Goal: Task Accomplishment & Management: Complete application form

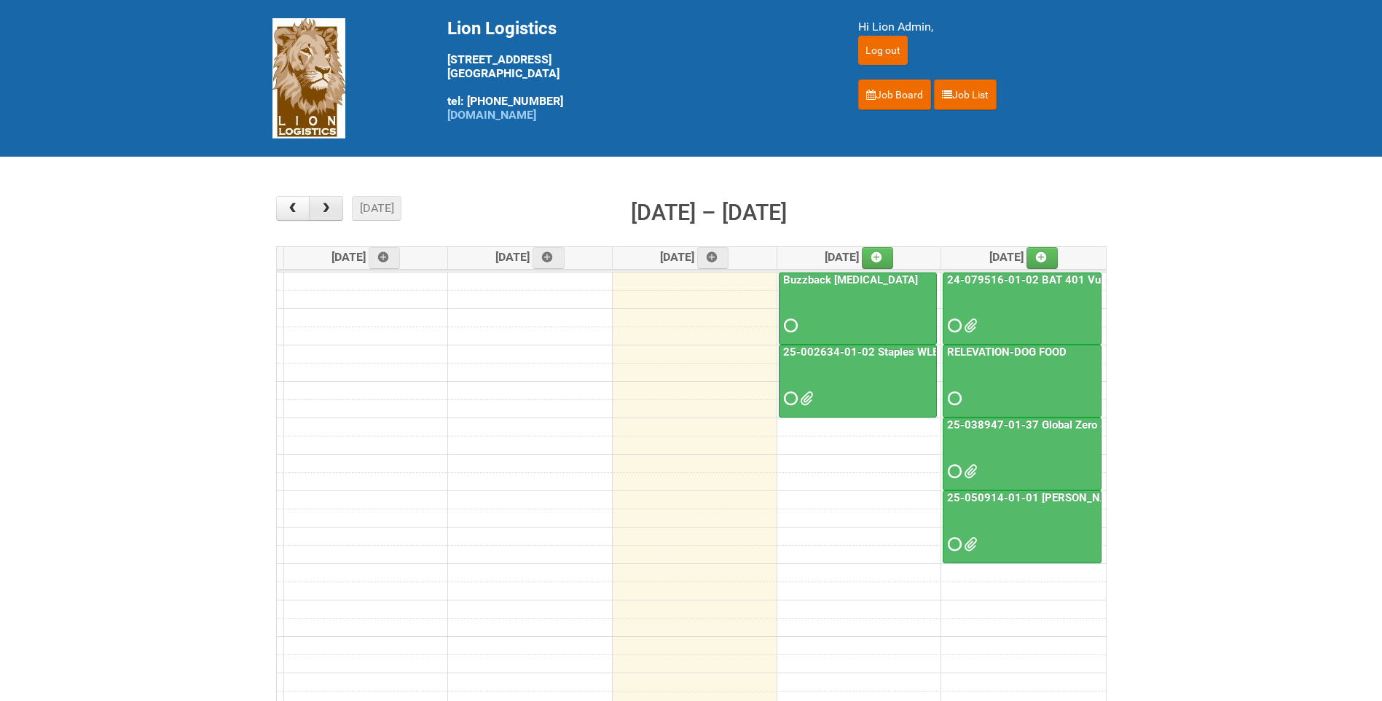
click at [326, 206] on span "button" at bounding box center [326, 208] width 14 height 12
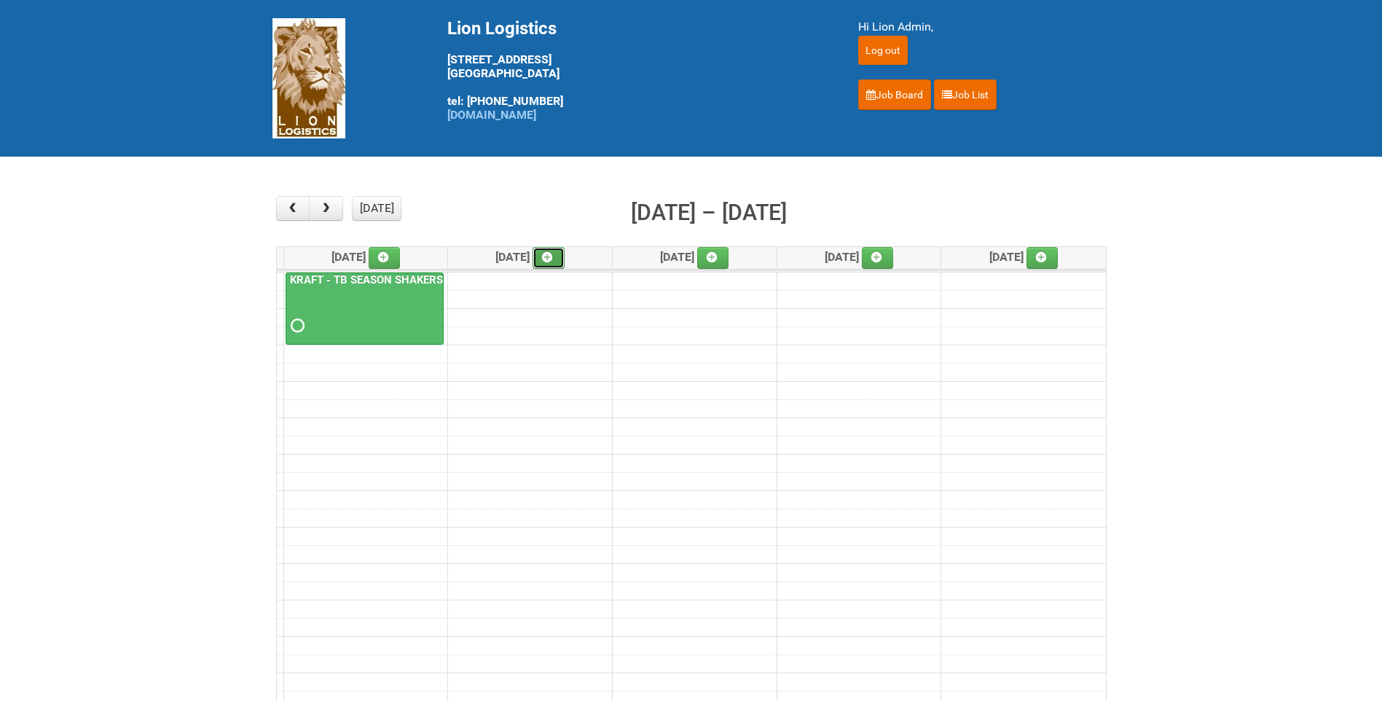
click at [552, 256] on icon at bounding box center [547, 257] width 10 height 10
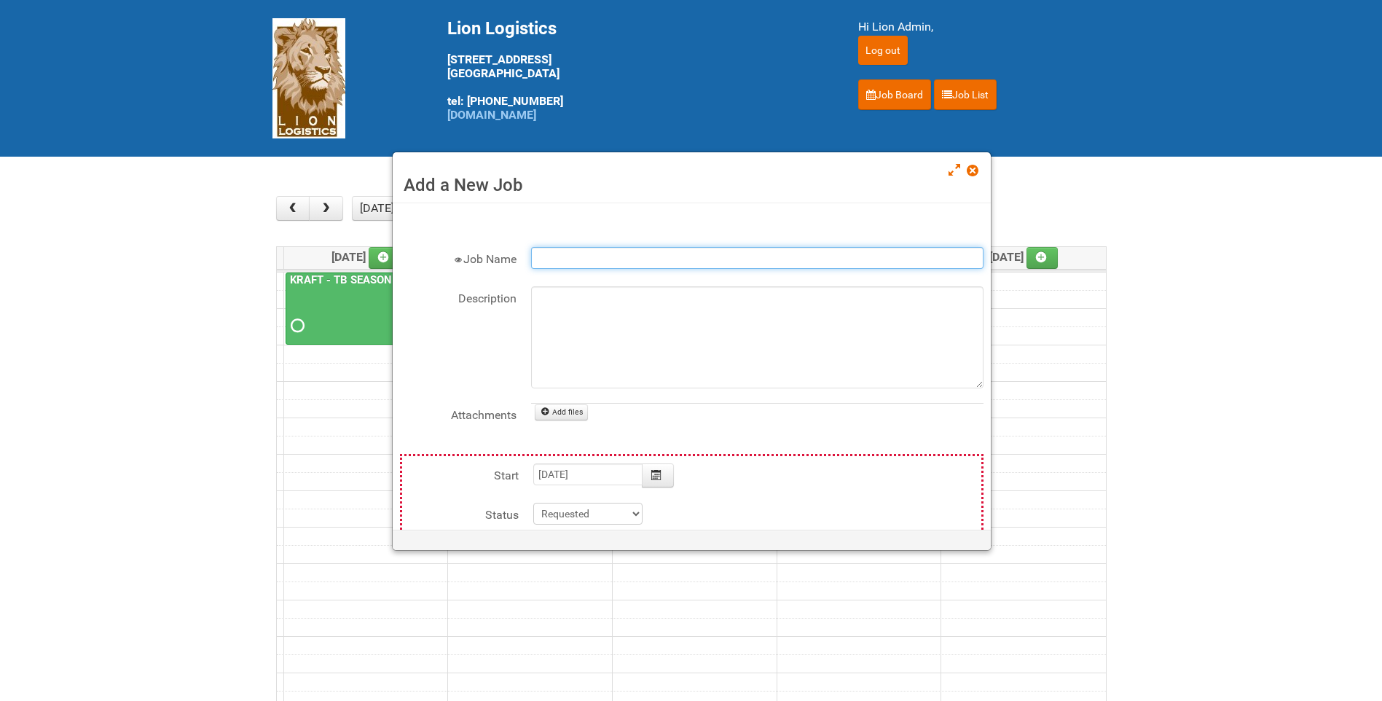
click at [592, 260] on input "Job Name" at bounding box center [757, 258] width 452 height 22
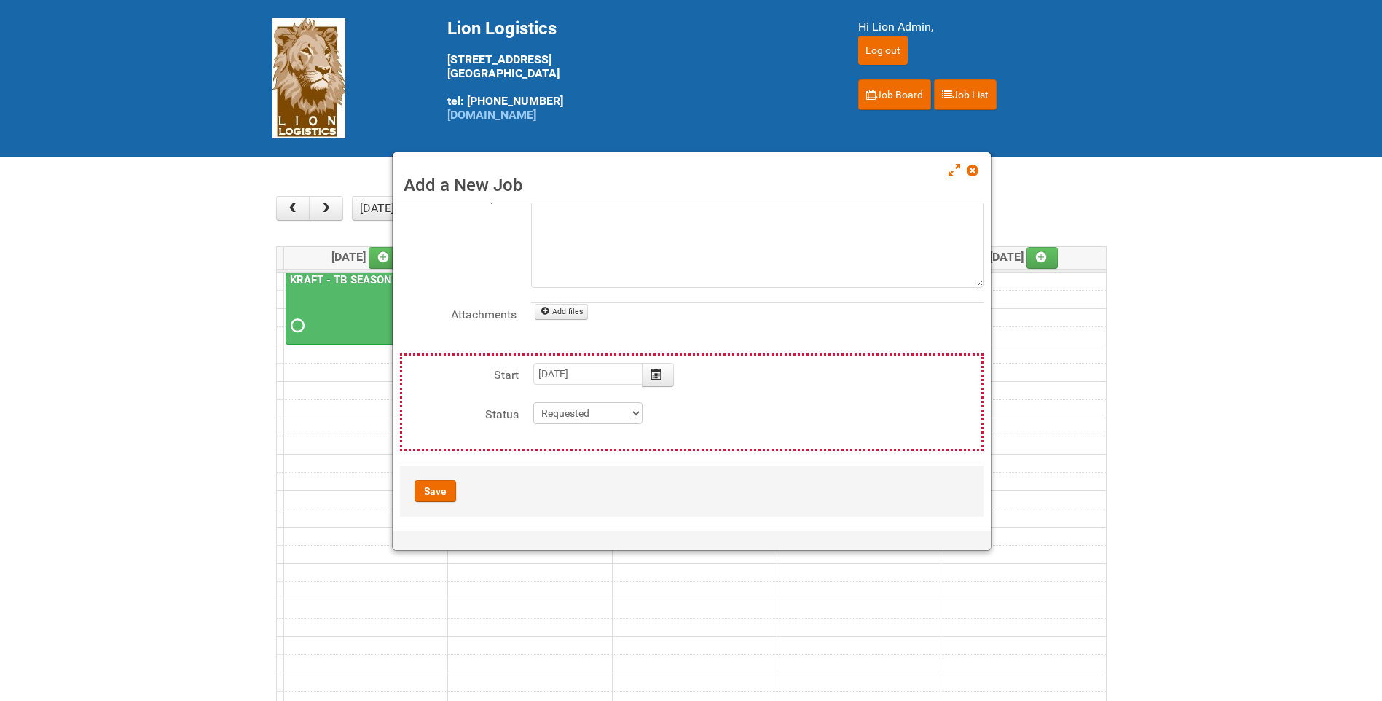
scroll to position [73, 0]
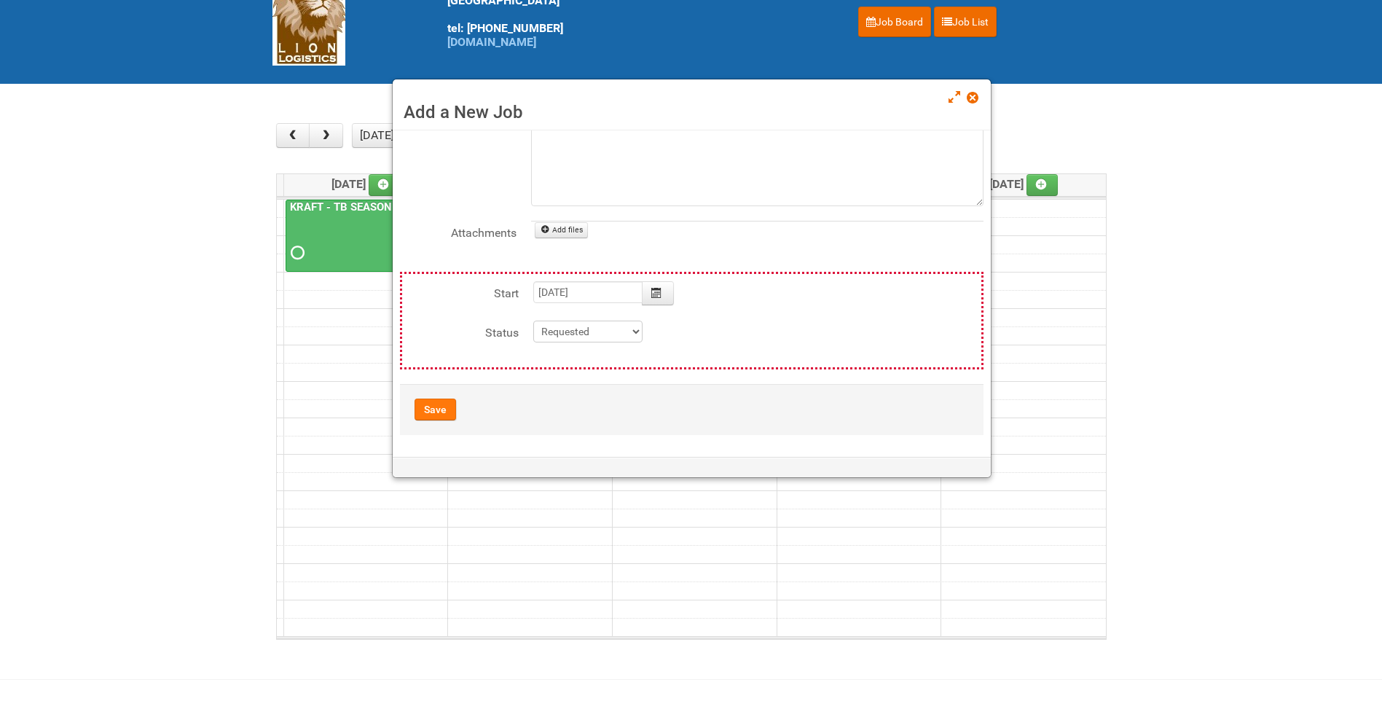
type input "Kraft- Mayo and salad dressing"
click at [432, 412] on button "Save" at bounding box center [435, 409] width 42 height 22
type input "2025-09-23 09:00:00"
